Goal: Navigation & Orientation: Find specific page/section

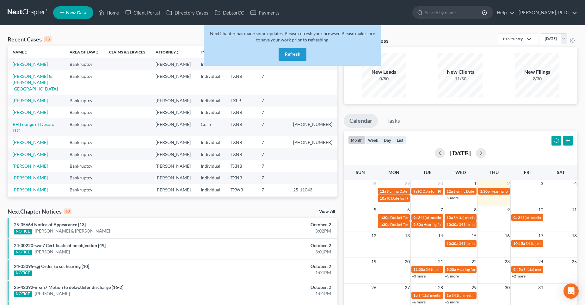
click at [278, 53] on div "NextChapter has made some updates. Please refresh your browser. Please make sur…" at bounding box center [292, 45] width 177 height 40
click at [296, 53] on button "Refresh" at bounding box center [292, 54] width 28 height 13
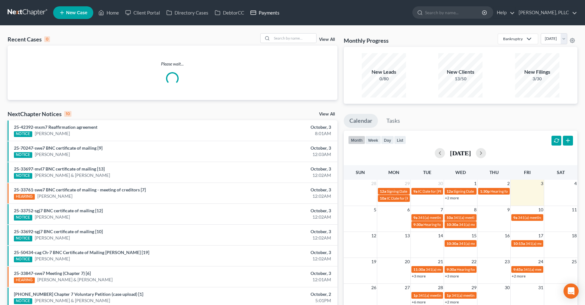
click at [258, 14] on link "Payments" at bounding box center [264, 12] width 35 height 11
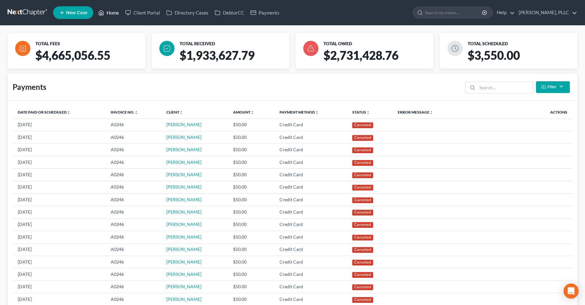
click at [112, 11] on link "Home" at bounding box center [108, 12] width 27 height 11
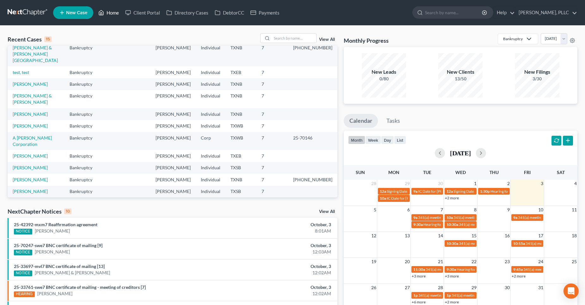
scroll to position [62, 0]
